Goal: Task Accomplishment & Management: Complete application form

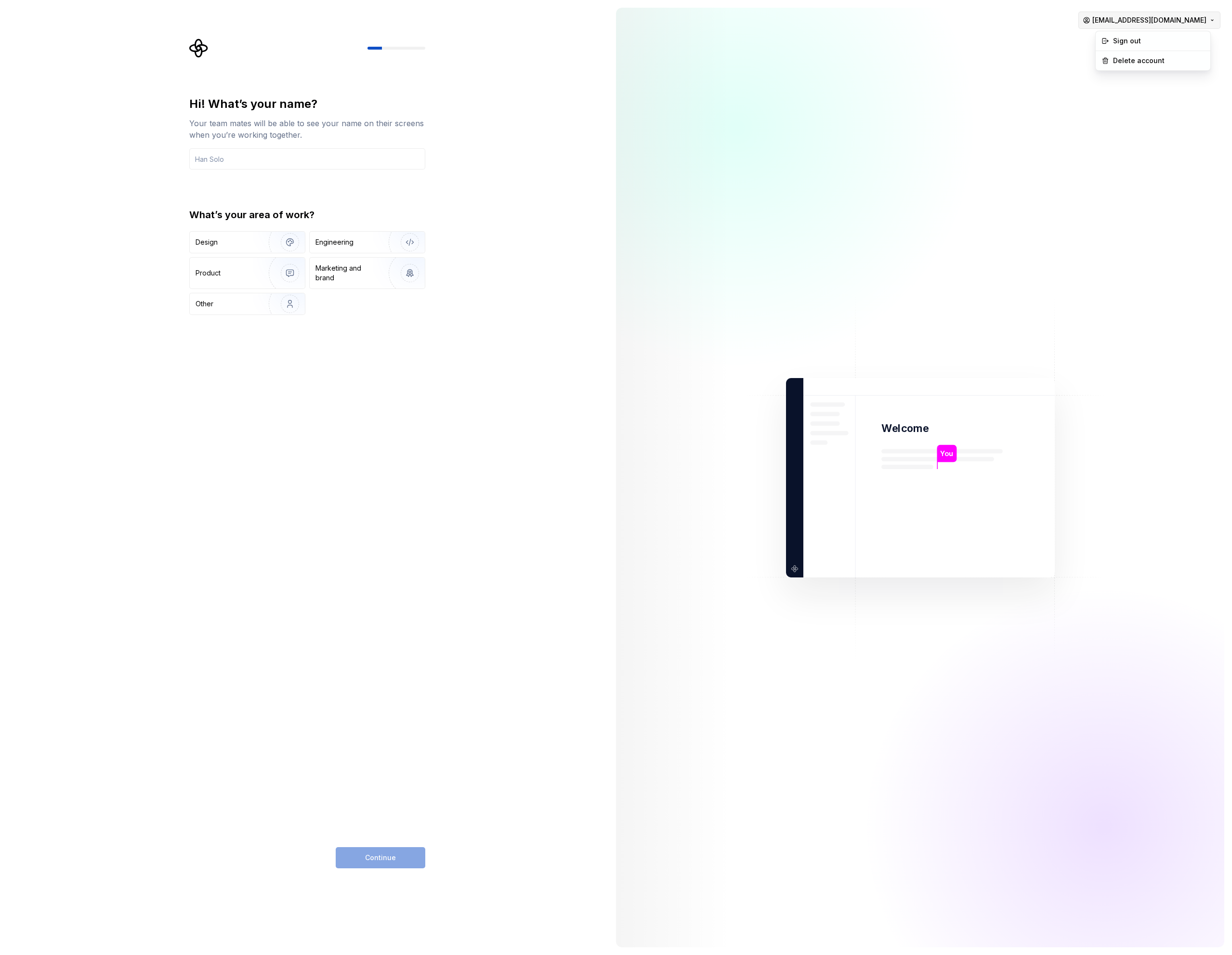
click at [1206, 20] on html "Hi! What’s your name? Your team mates will be able to see your name on their sc…" at bounding box center [616, 477] width 1232 height 955
click at [373, 86] on html "Hi! What’s your name? Your team mates will be able to see your name on their sc…" at bounding box center [616, 477] width 1232 height 955
click at [228, 159] on input "text" at bounding box center [307, 159] width 236 height 21
type input "[PERSON_NAME]"
click at [413, 239] on img "button" at bounding box center [404, 242] width 62 height 65
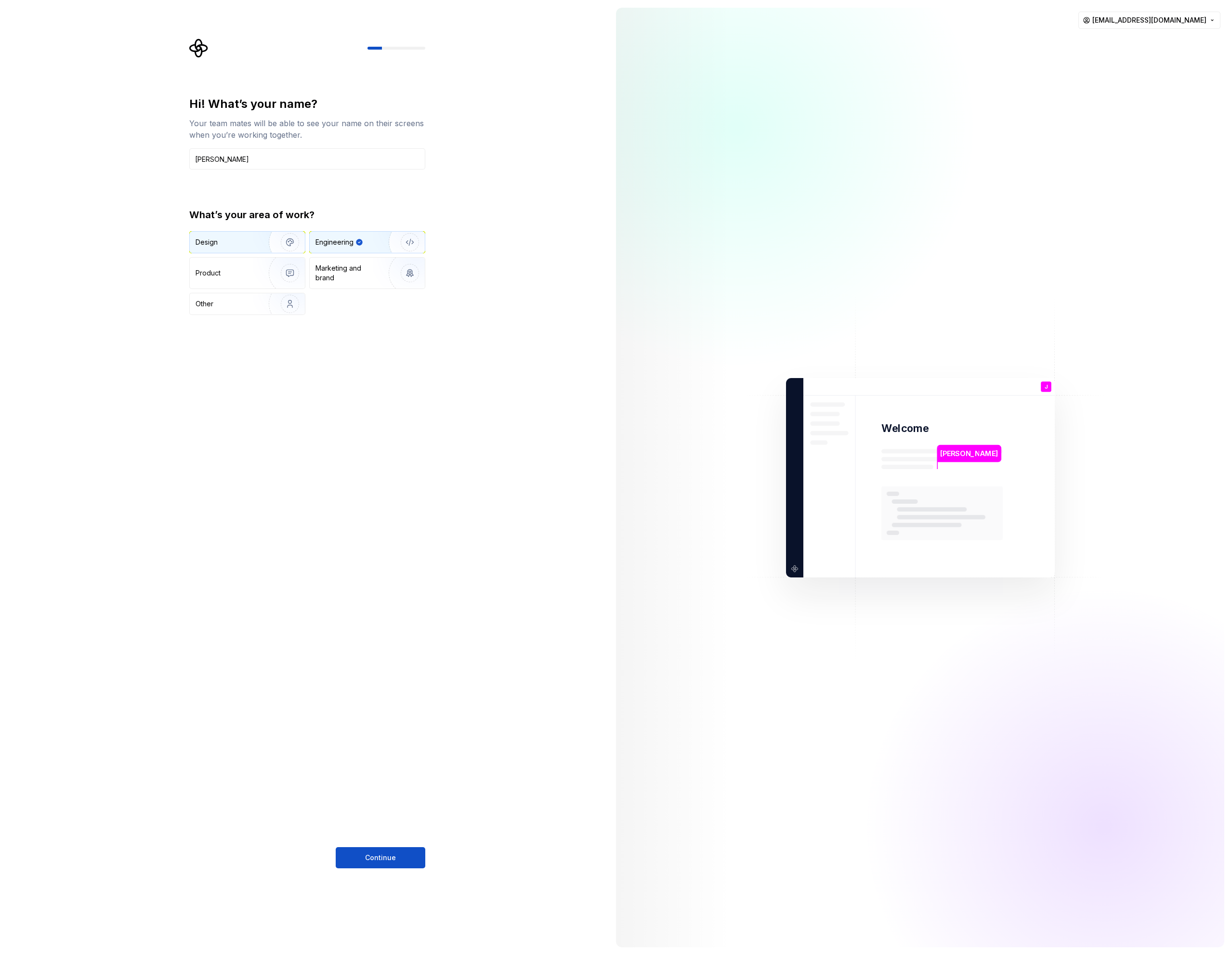
click at [283, 240] on img "button" at bounding box center [284, 242] width 62 height 65
click at [386, 243] on img "button" at bounding box center [404, 242] width 62 height 65
click at [356, 854] on button "Continue" at bounding box center [381, 856] width 89 height 21
click at [1049, 390] on div "J You" at bounding box center [1047, 387] width 11 height 11
click at [1049, 400] on div "You" at bounding box center [1046, 393] width 16 height 12
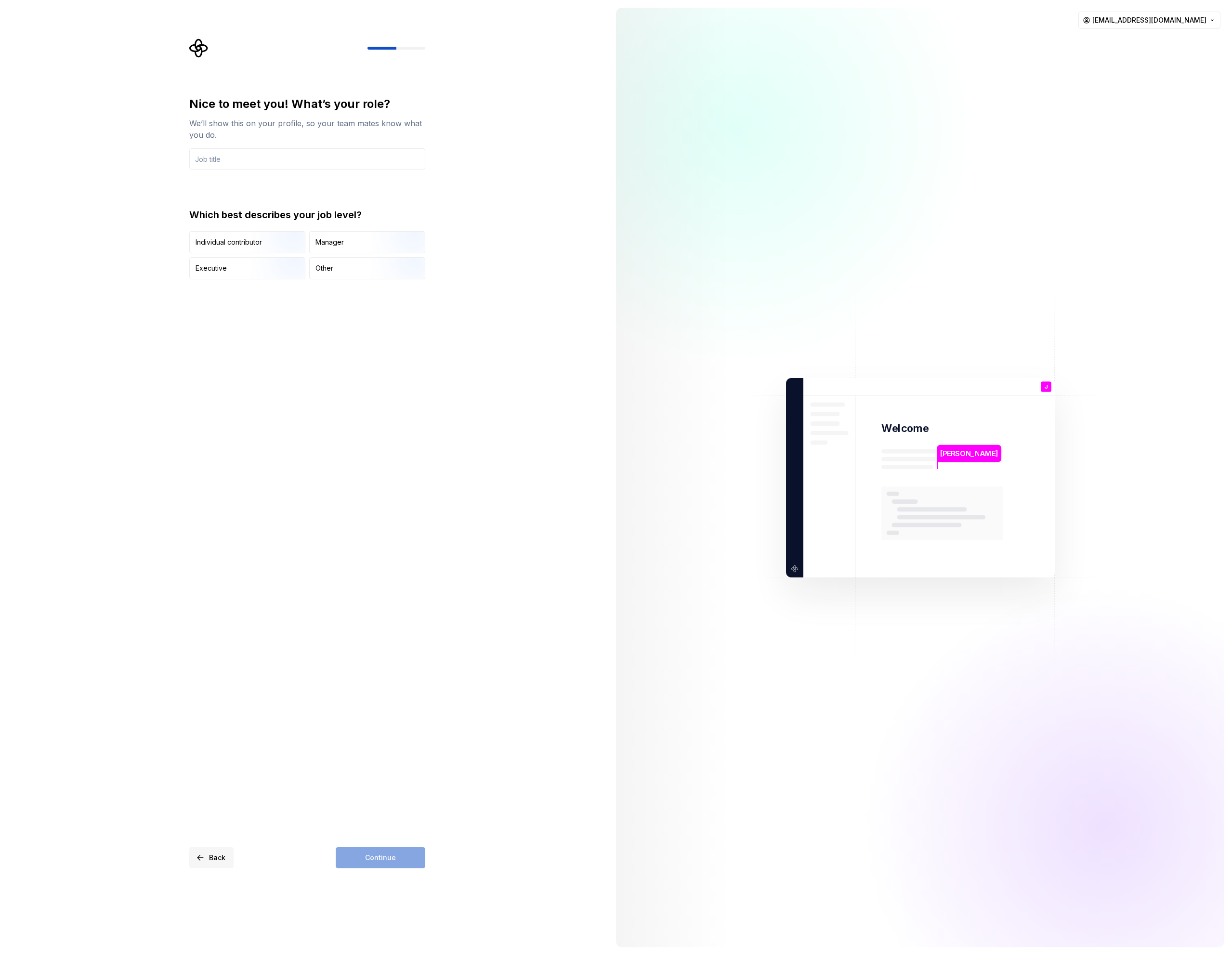
click at [204, 856] on button "Back" at bounding box center [211, 856] width 45 height 21
click at [371, 858] on span "Continue" at bounding box center [381, 857] width 31 height 10
click at [275, 162] on input "text" at bounding box center [307, 159] width 236 height 21
type input "J"
click at [251, 272] on img "button" at bounding box center [282, 280] width 62 height 65
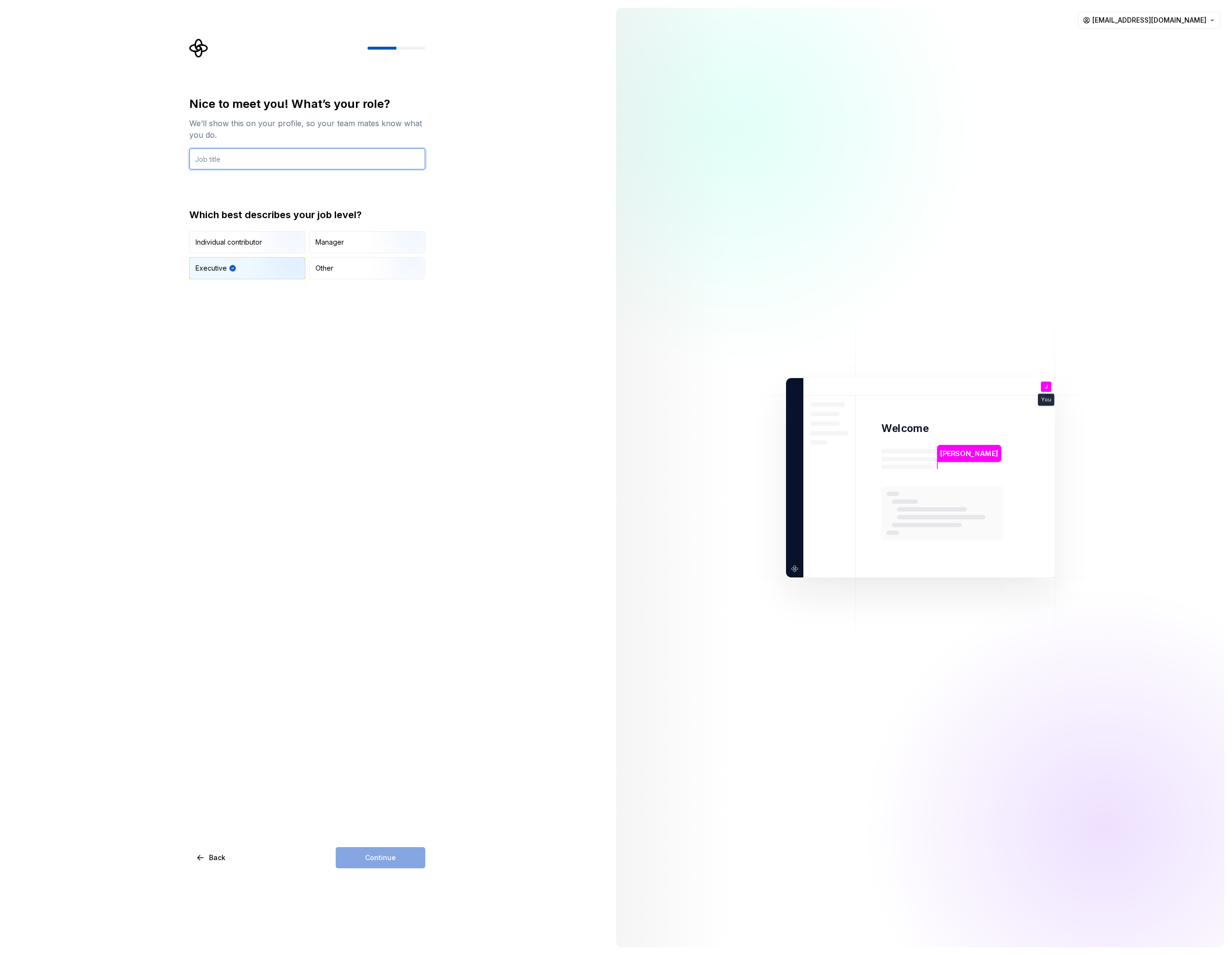
click at [245, 161] on input "text" at bounding box center [307, 159] width 236 height 21
type input "CEO"
click at [405, 853] on button "Continue" at bounding box center [381, 856] width 89 height 21
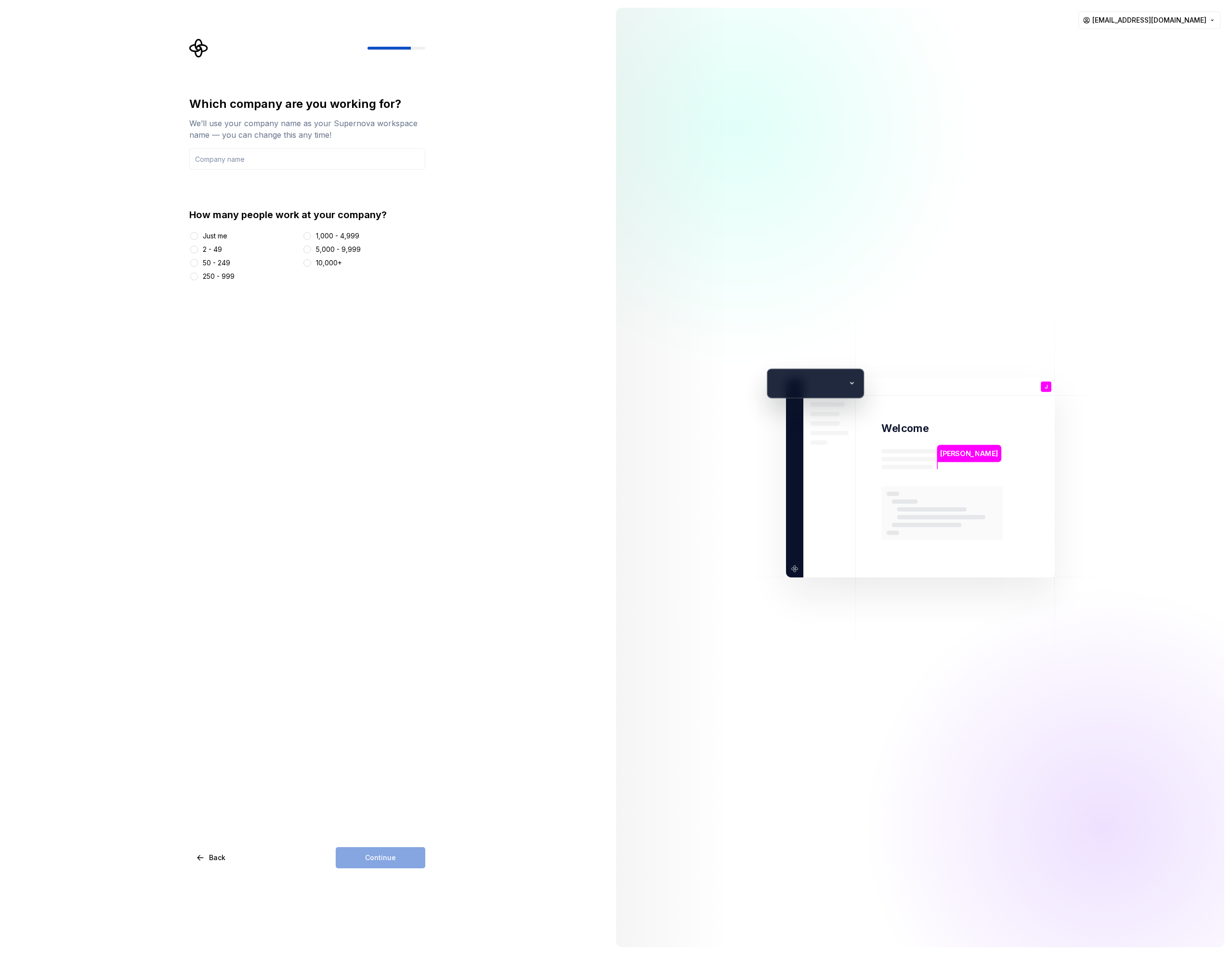
click at [198, 238] on div at bounding box center [193, 235] width 10 height 10
click at [193, 235] on button "Just me" at bounding box center [193, 235] width 7 height 7
click at [231, 161] on input "text" at bounding box center [307, 159] width 236 height 21
type input "Oglis Development SRL"
click at [376, 859] on span "Continue" at bounding box center [381, 857] width 31 height 10
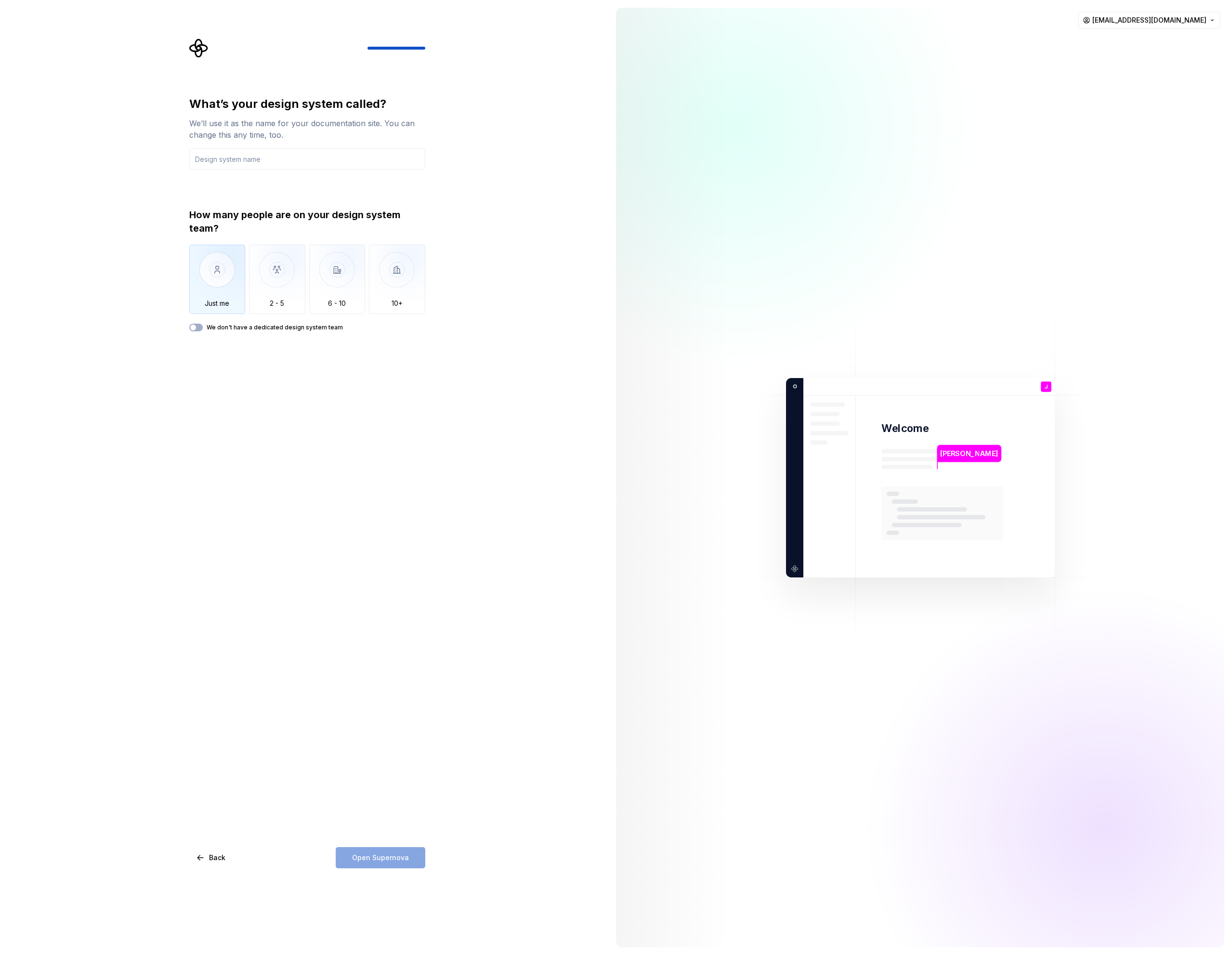
click at [224, 280] on img "button" at bounding box center [217, 276] width 57 height 65
click at [227, 157] on input "text" at bounding box center [307, 159] width 236 height 21
type input "OGLIS AI"
click at [383, 855] on span "Open Supernova" at bounding box center [381, 857] width 57 height 10
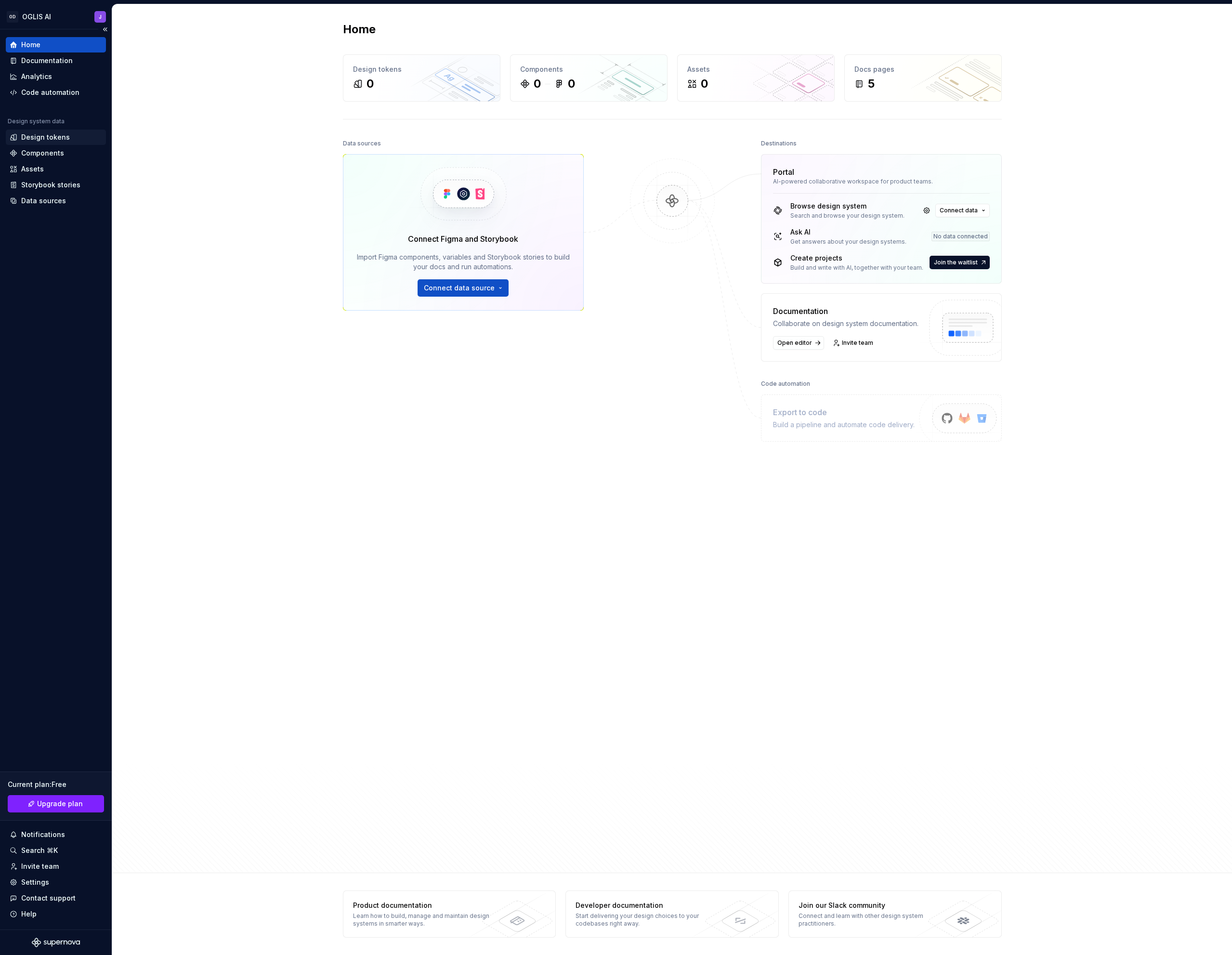
click at [53, 136] on div "Design tokens" at bounding box center [45, 137] width 48 height 10
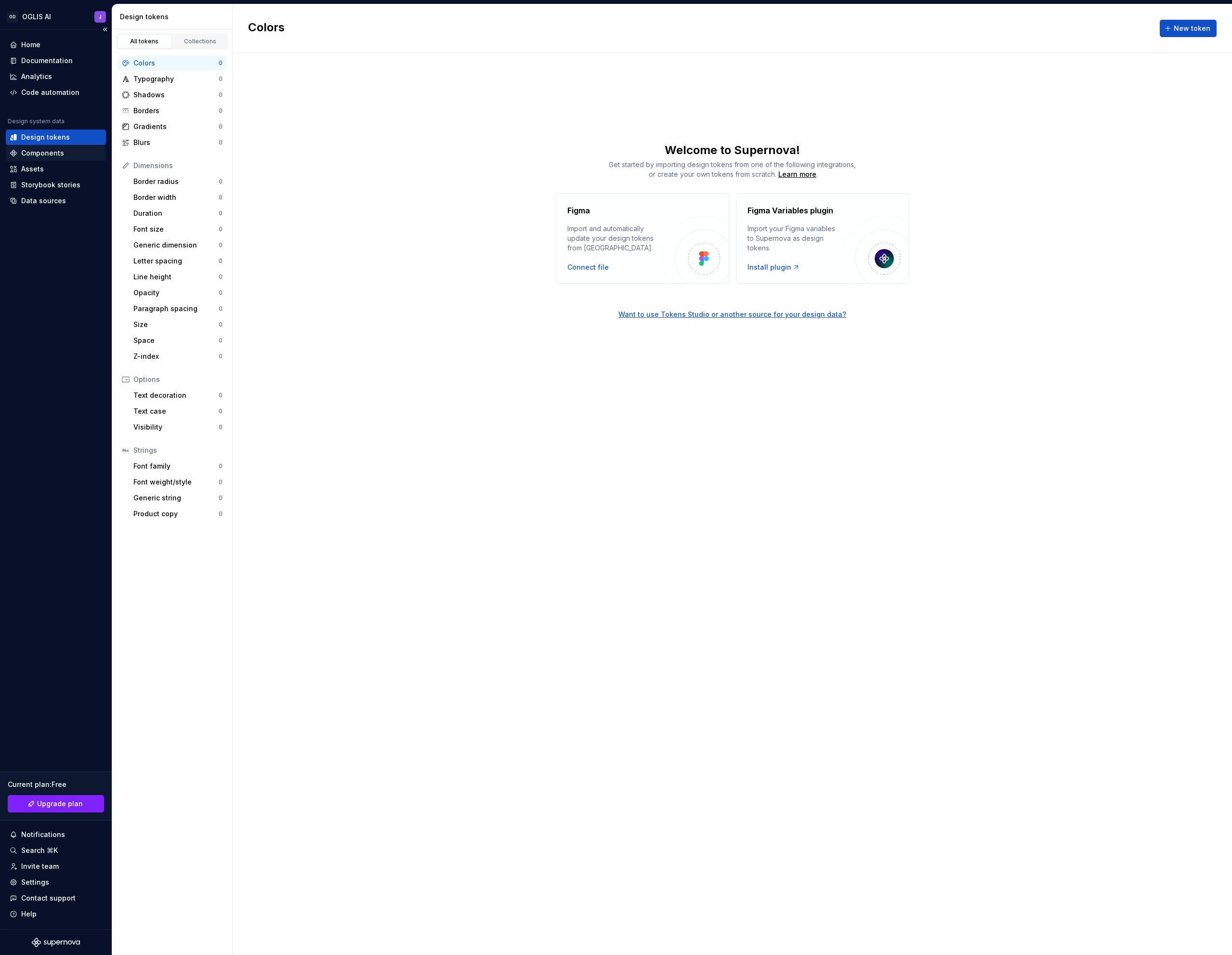
click at [38, 149] on div "Components" at bounding box center [42, 153] width 43 height 10
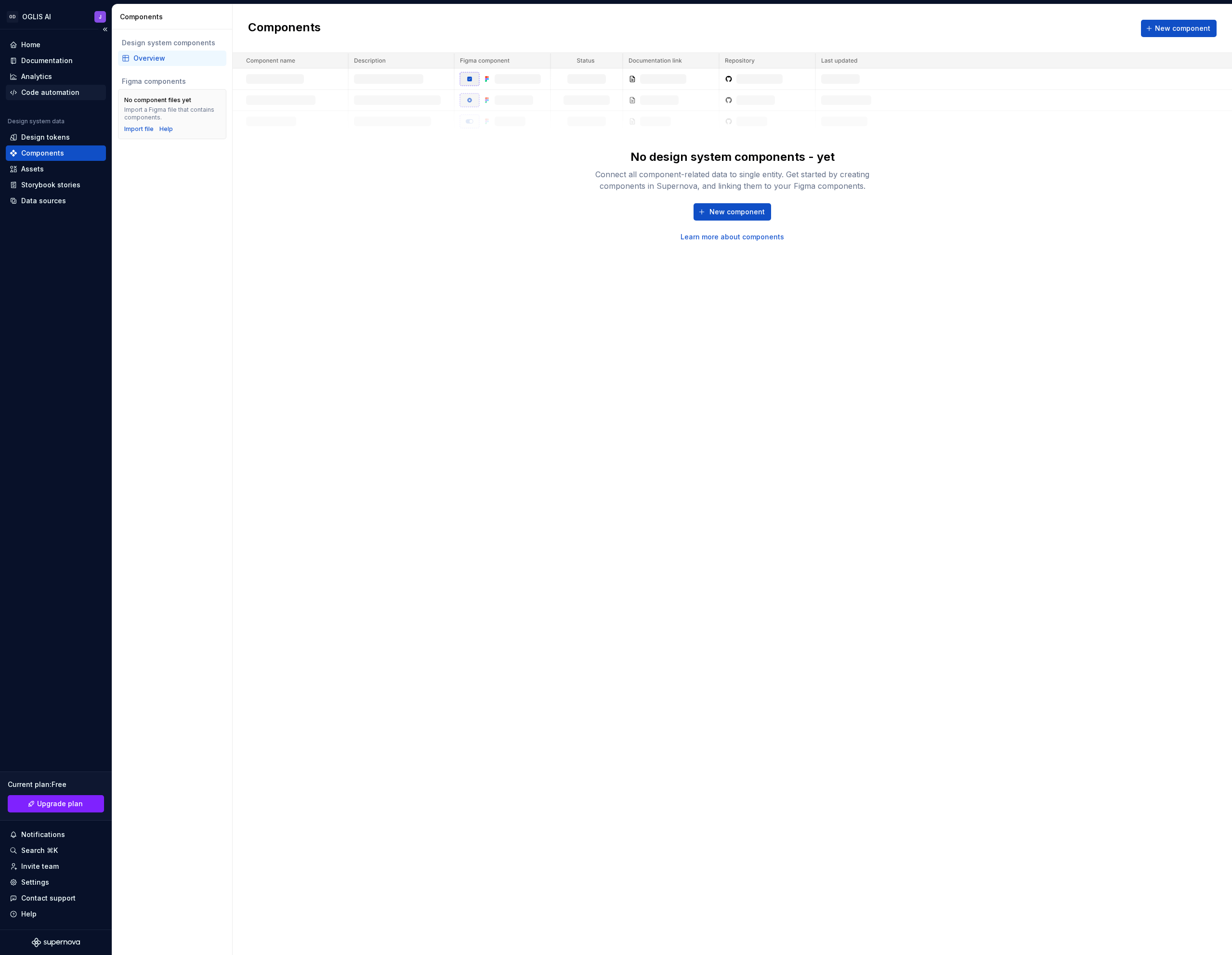
click at [29, 91] on div "Code automation" at bounding box center [50, 92] width 58 height 10
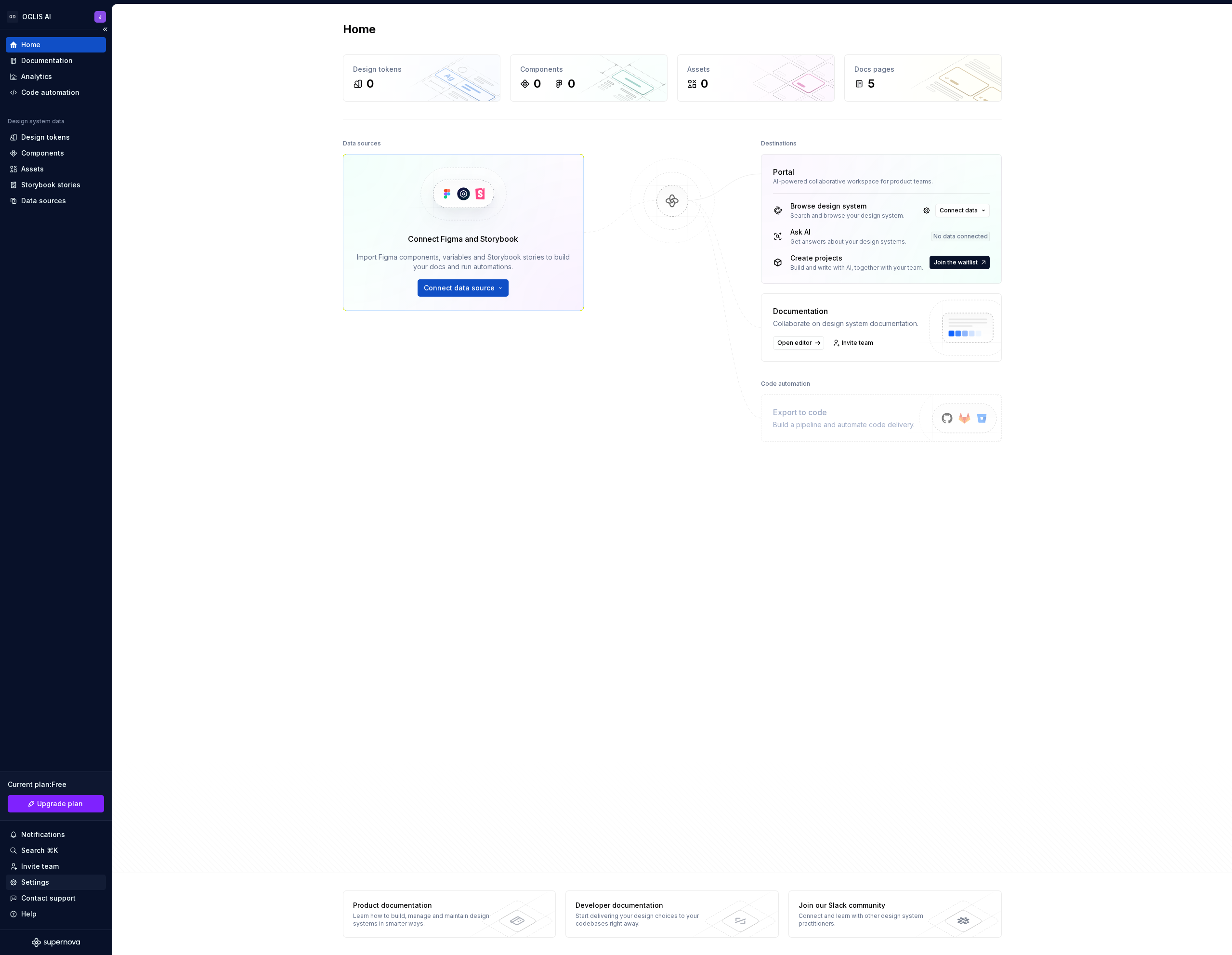
click at [38, 880] on div "Settings" at bounding box center [35, 882] width 28 height 10
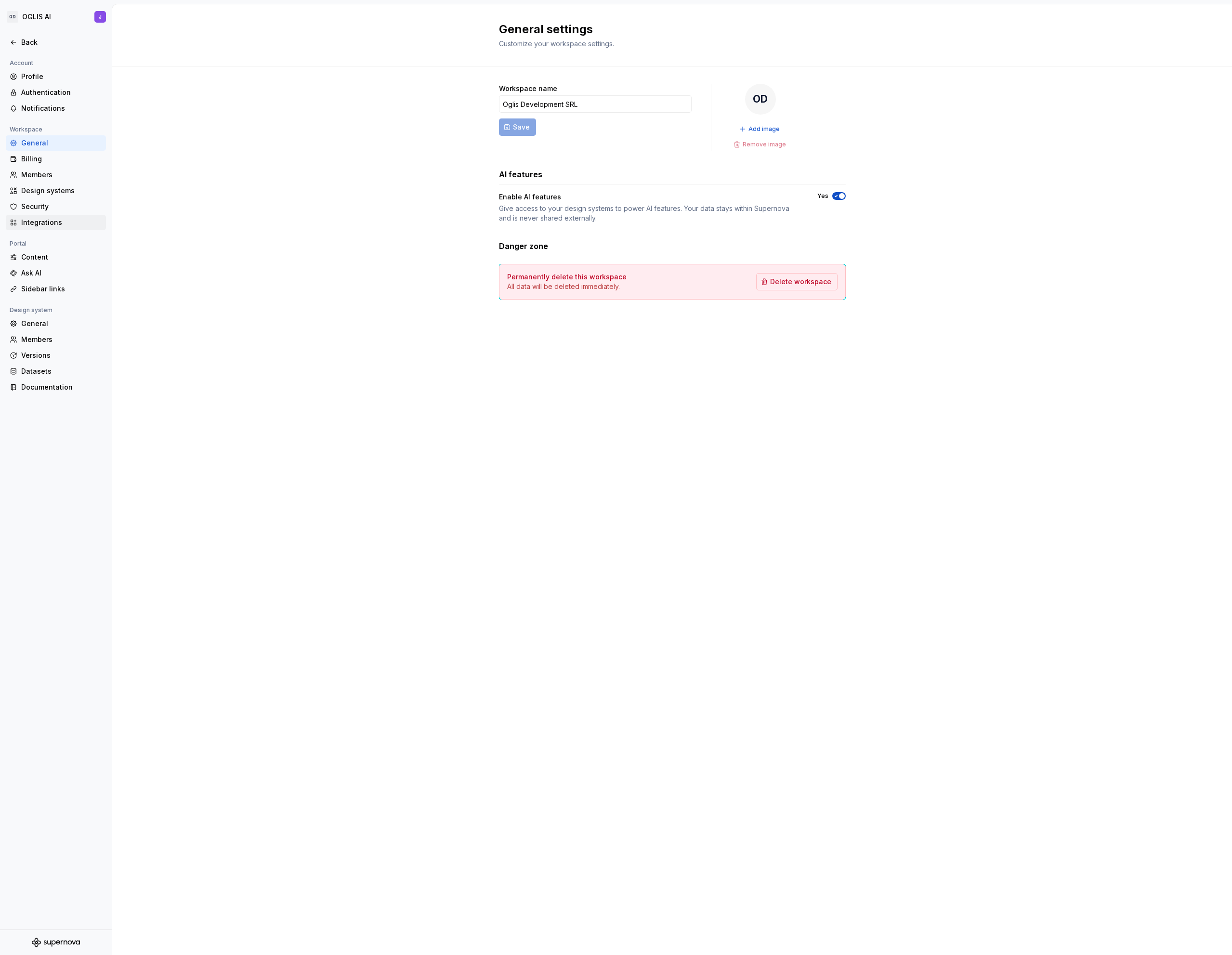
click at [33, 219] on div "Integrations" at bounding box center [61, 223] width 81 height 10
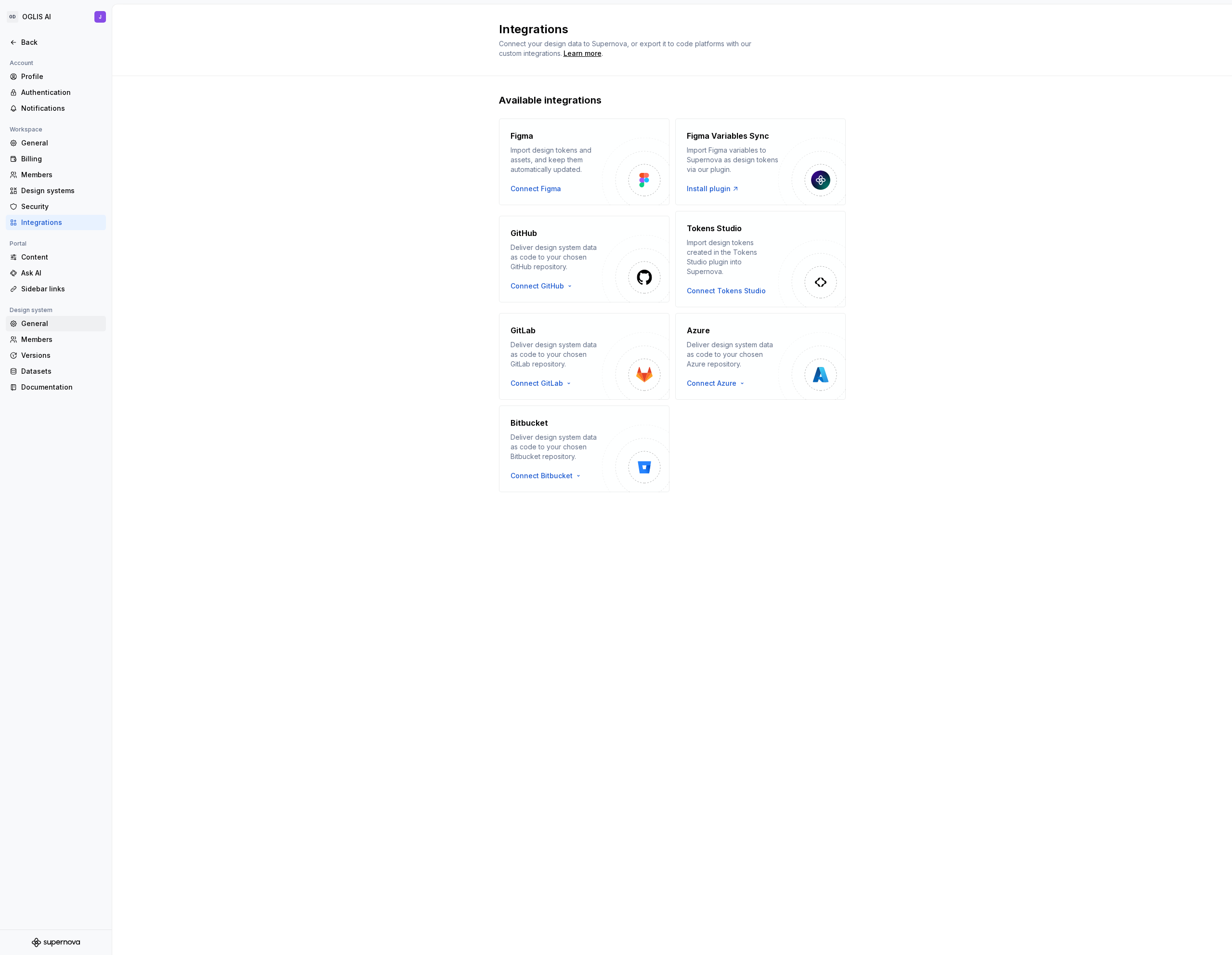
click at [37, 322] on div "General" at bounding box center [61, 323] width 81 height 10
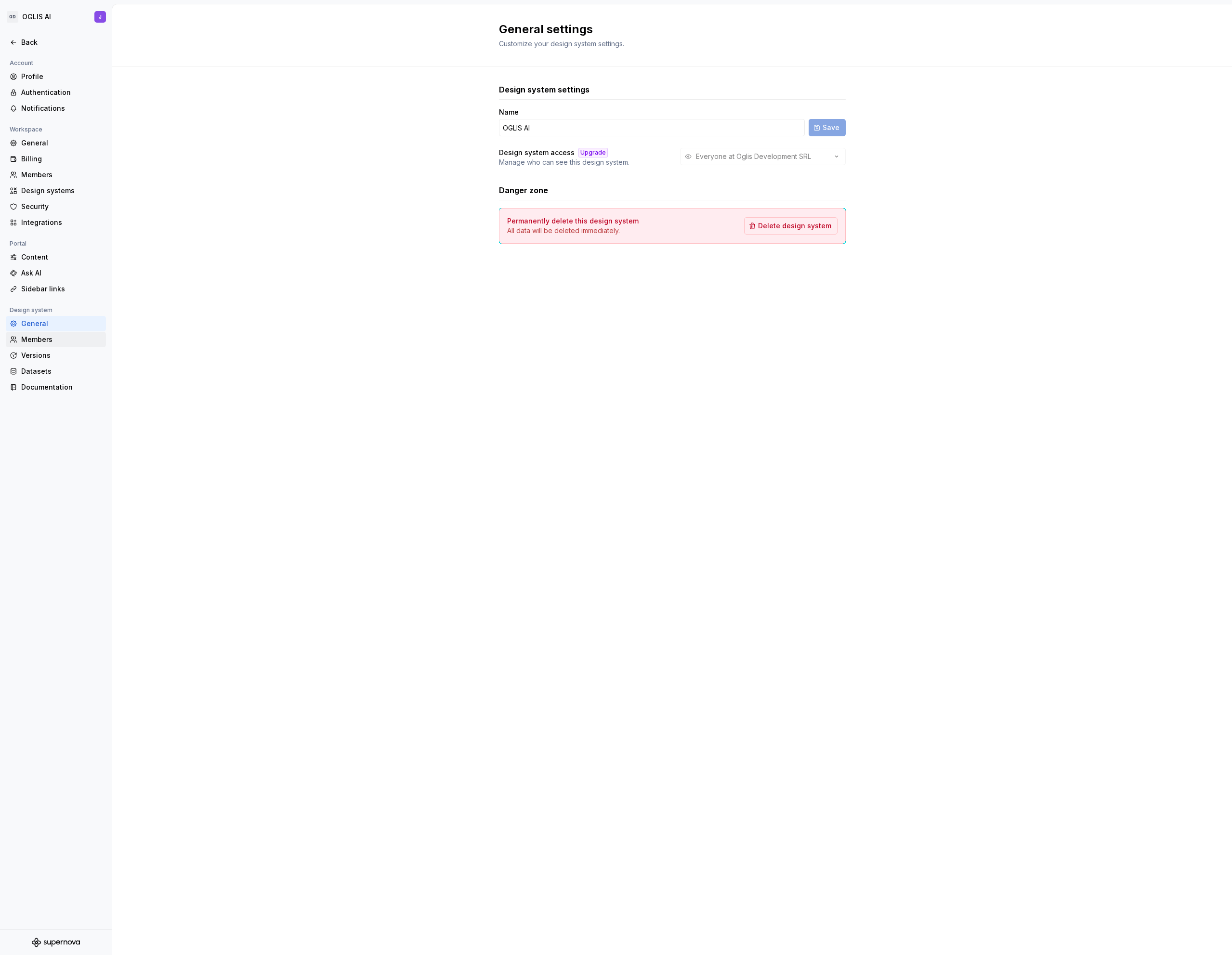
click at [32, 337] on div "Members" at bounding box center [61, 339] width 81 height 10
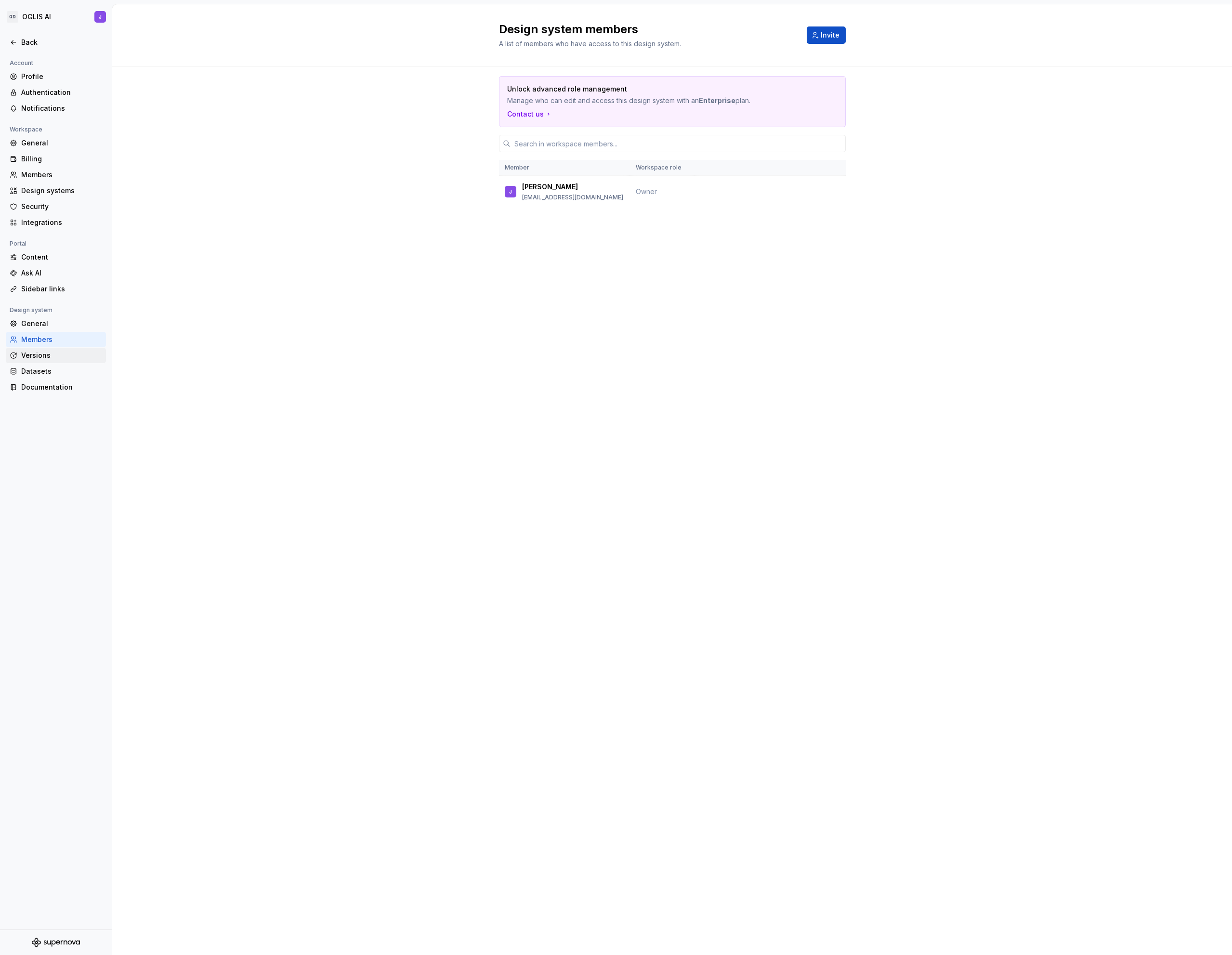
click at [32, 358] on div "Versions" at bounding box center [61, 355] width 81 height 10
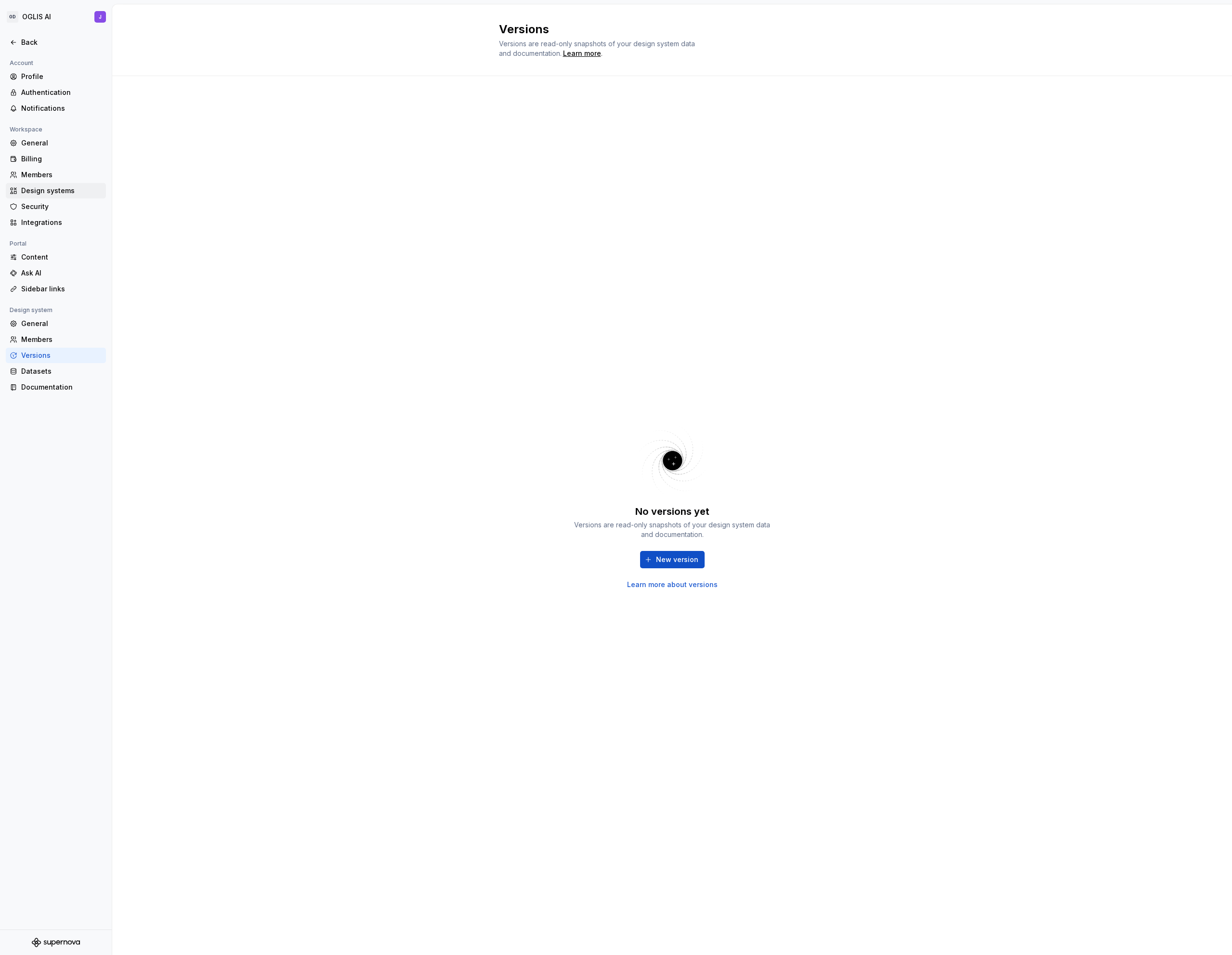
click at [55, 187] on div "Design systems" at bounding box center [61, 191] width 81 height 10
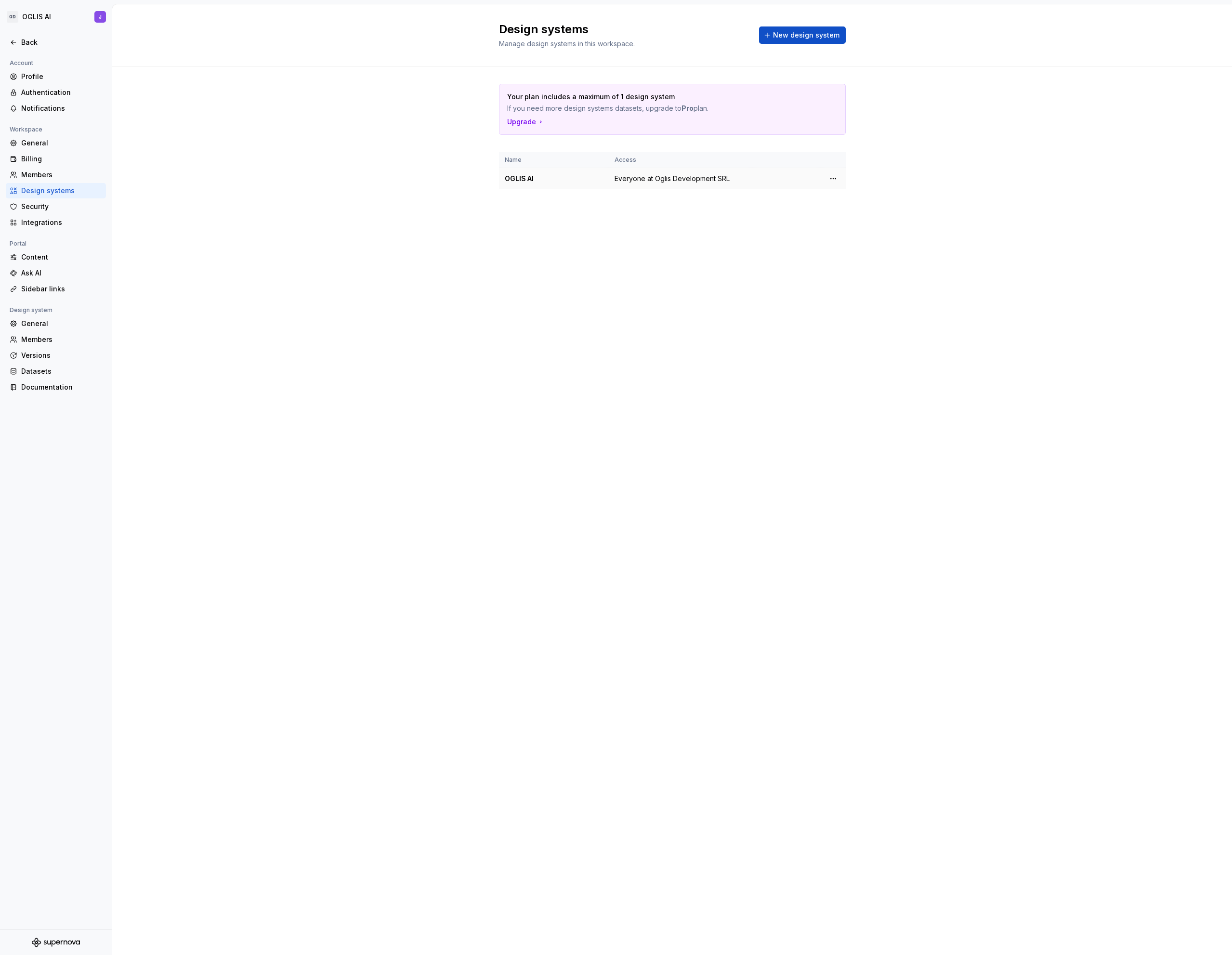
click at [520, 175] on div "OGLIS AI" at bounding box center [554, 179] width 99 height 10
click at [649, 180] on span "Everyone at Oglis Development SRL" at bounding box center [673, 179] width 115 height 10
click at [833, 179] on html "OD OGLIS AI J Back Account Profile Authentication Notifications Workspace Gener…" at bounding box center [616, 477] width 1232 height 955
click at [735, 306] on html "OD OGLIS AI J Back Account Profile Authentication Notifications Workspace Gener…" at bounding box center [616, 477] width 1232 height 955
click at [40, 254] on div "Content" at bounding box center [61, 257] width 81 height 10
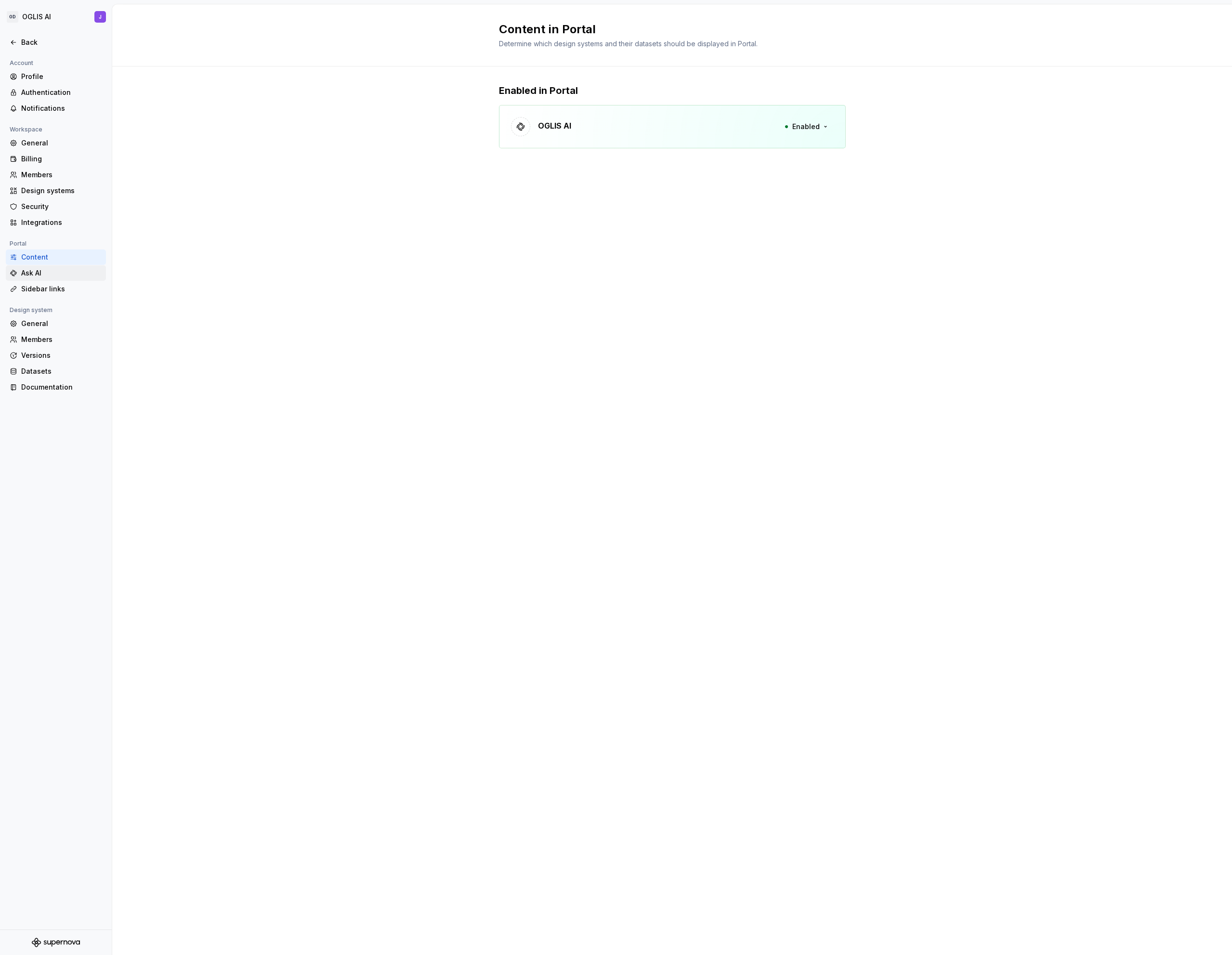
click at [39, 274] on div "Ask AI" at bounding box center [61, 273] width 81 height 10
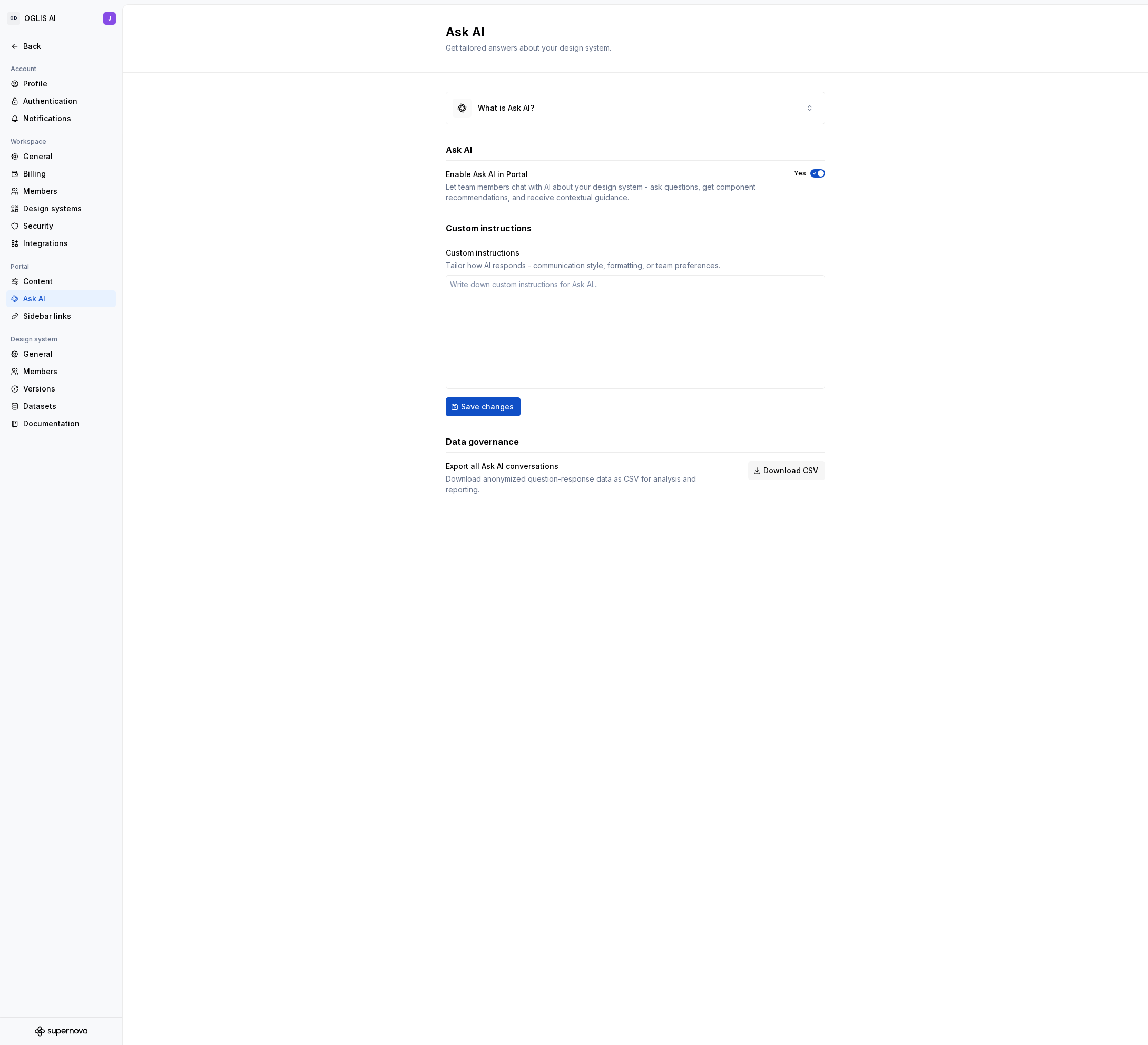
type textarea "*"
